Goal: Information Seeking & Learning: Learn about a topic

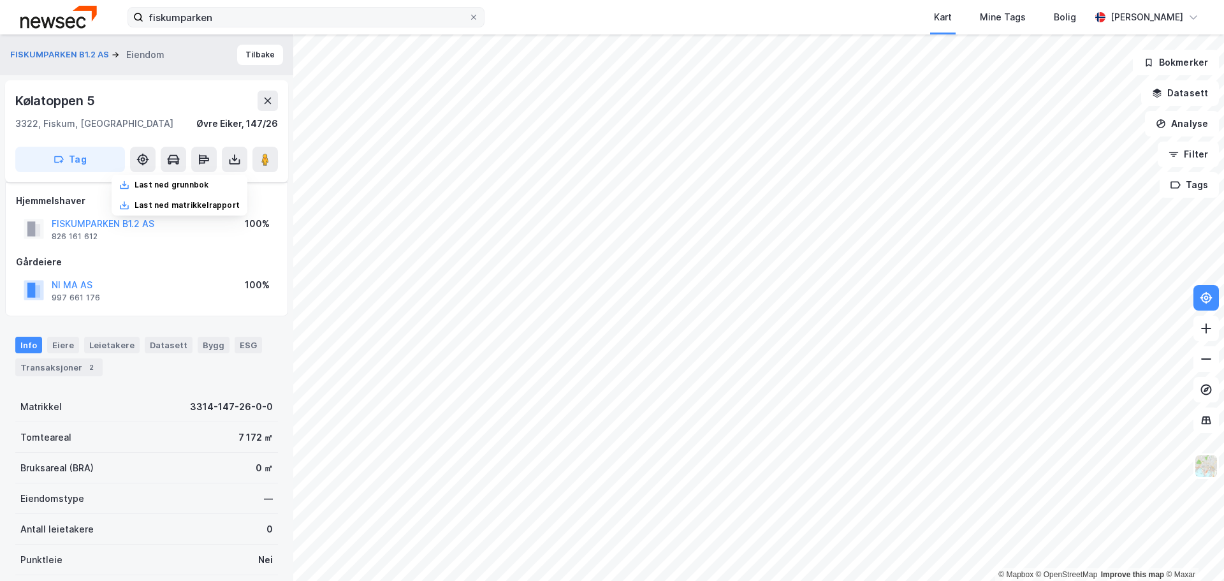
scroll to position [49, 0]
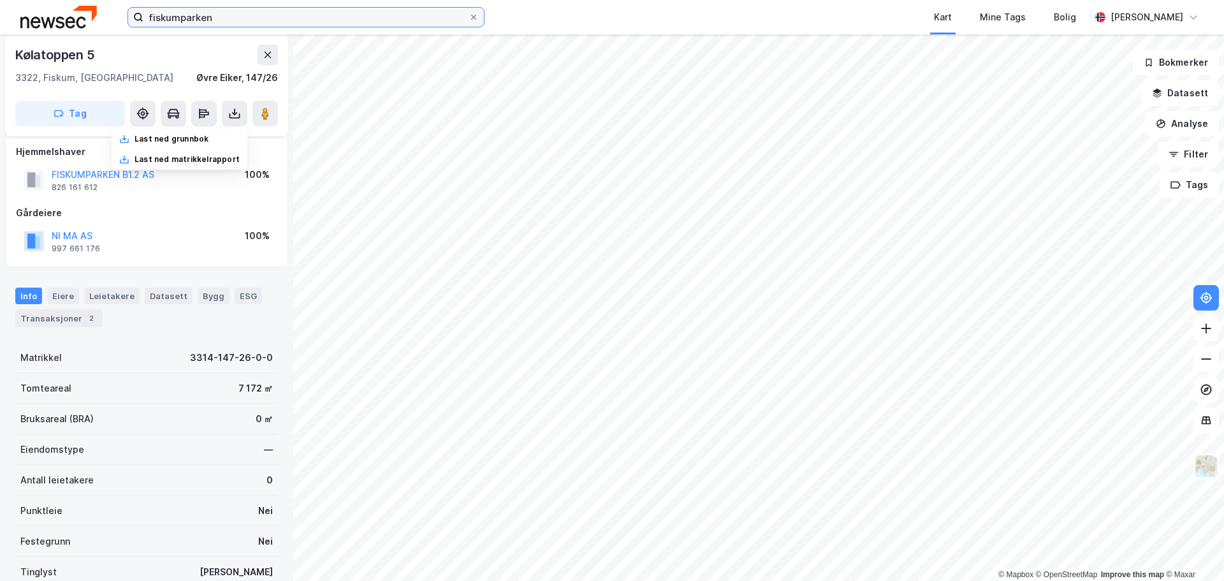
click at [201, 18] on input "fiskumparken" at bounding box center [305, 17] width 325 height 19
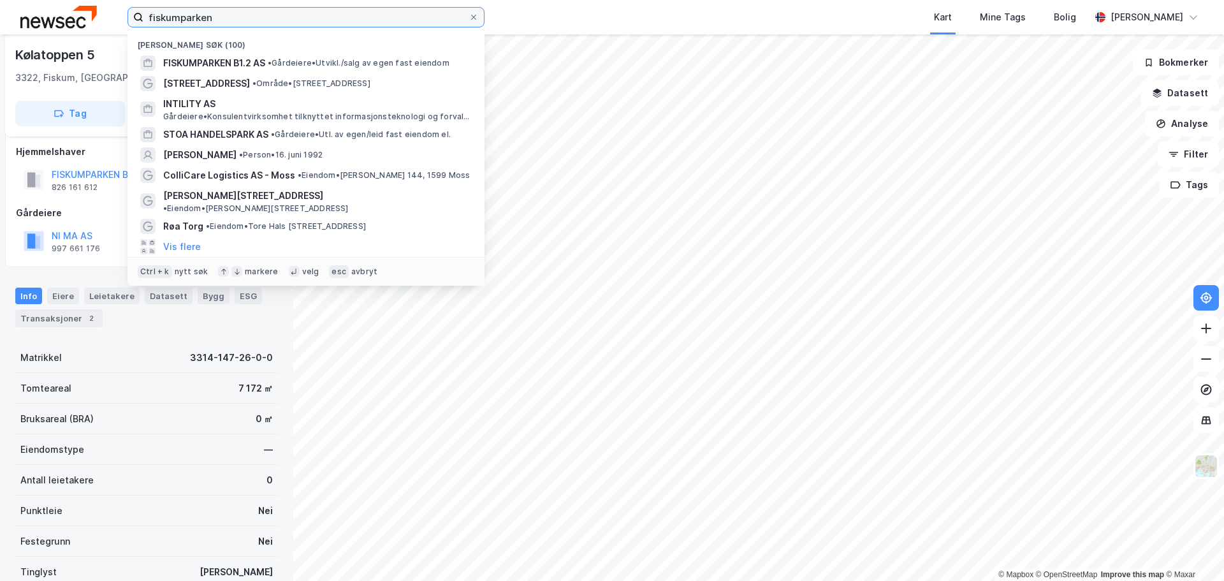
click at [201, 18] on input "fiskumparken" at bounding box center [305, 17] width 325 height 19
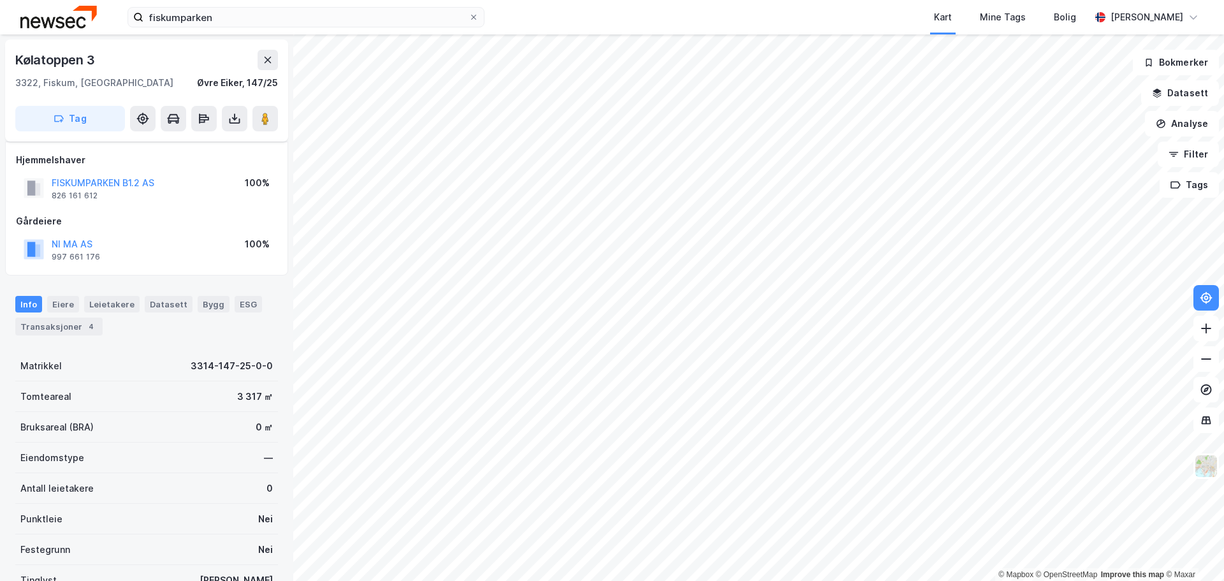
scroll to position [49, 0]
